Goal: Information Seeking & Learning: Learn about a topic

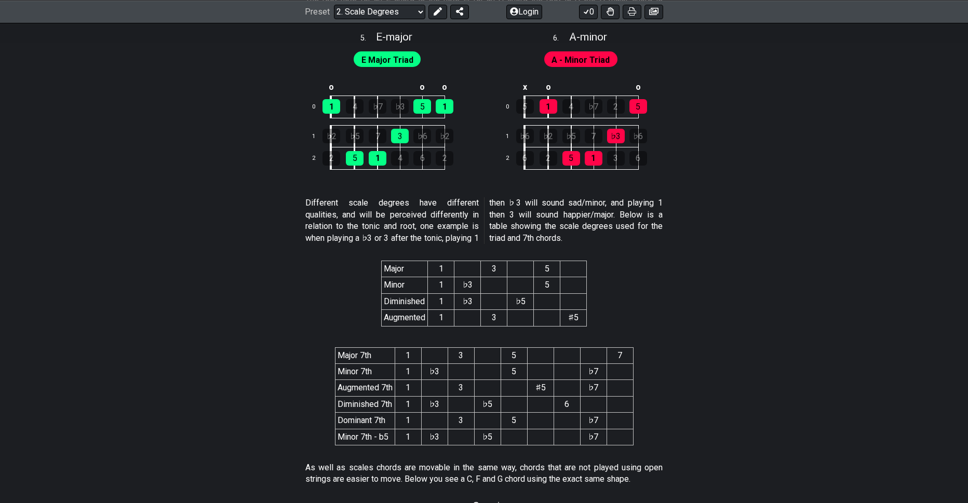
scroll to position [2128, 0]
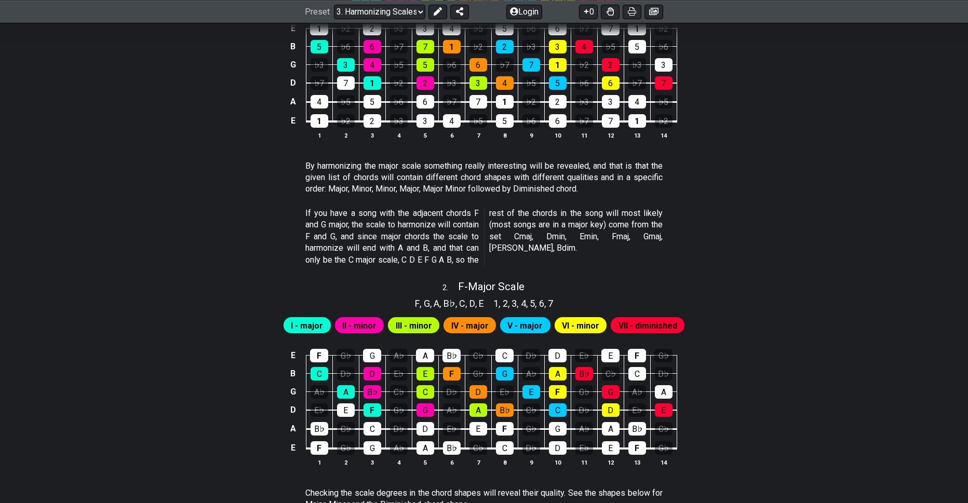
scroll to position [831, 0]
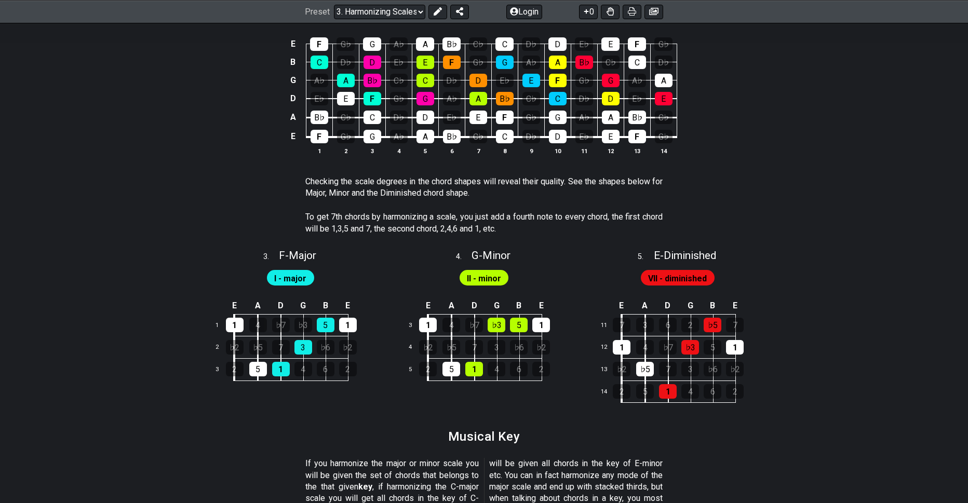
click at [146, 195] on section "Checking the scale degrees in the chord shapes will reveal their quality. See t…" at bounding box center [484, 190] width 968 height 36
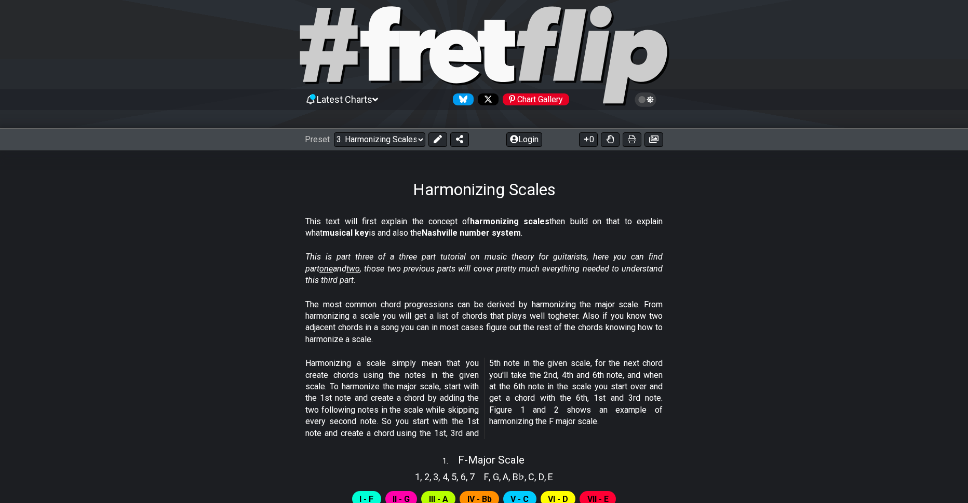
scroll to position [0, 0]
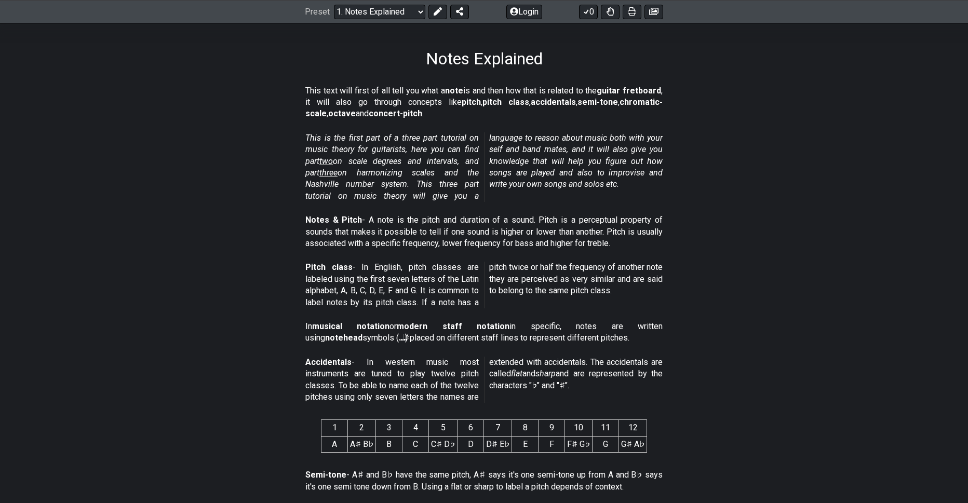
scroll to position [156, 0]
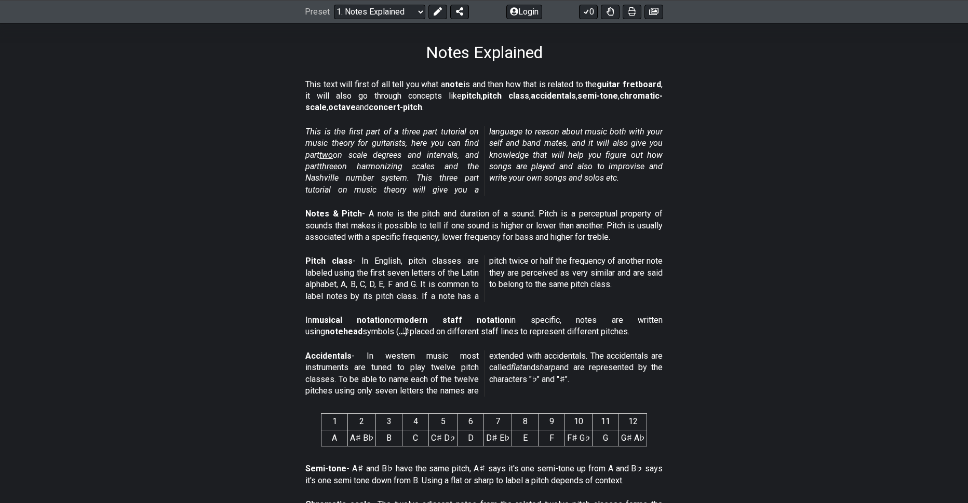
click at [303, 356] on section "Accidentals - In western music most instruments are tuned to play twelve pitch …" at bounding box center [484, 375] width 968 height 59
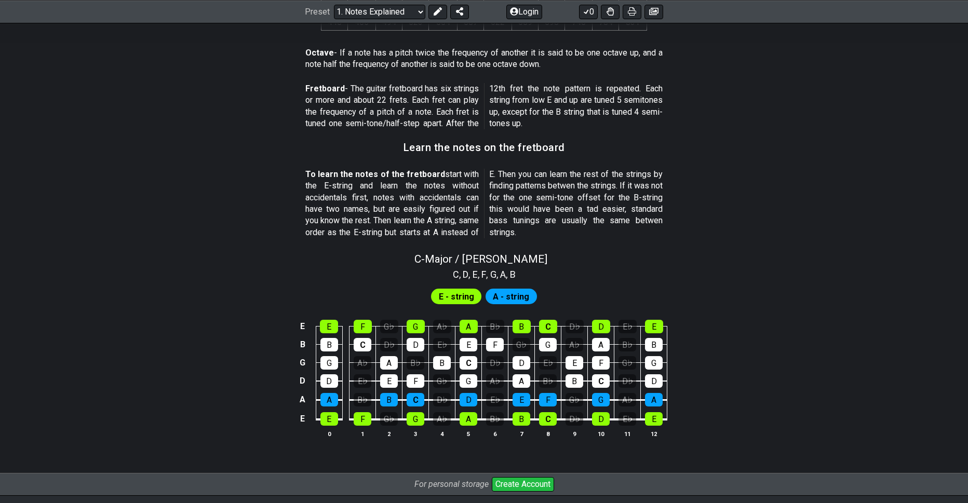
scroll to position [831, 0]
